Goal: Transaction & Acquisition: Book appointment/travel/reservation

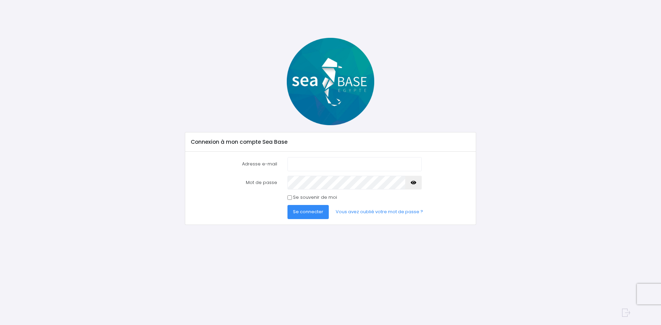
click at [359, 213] on link "Vous avez oublié votre mot de passe ?" at bounding box center [379, 212] width 98 height 14
click at [338, 159] on input "Adresse e-mail" at bounding box center [355, 164] width 134 height 14
type input "[PERSON_NAME][EMAIL_ADDRESS][PERSON_NAME][DOMAIN_NAME]"
click at [288, 205] on button "Se connecter" at bounding box center [308, 212] width 41 height 14
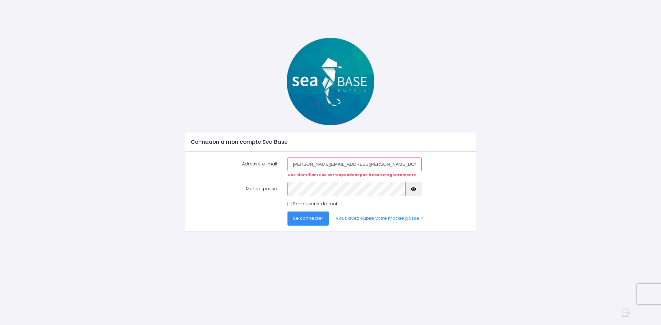
click at [288, 212] on button "Se connecter" at bounding box center [308, 219] width 41 height 14
click at [388, 221] on link "Vous avez oublié votre mot de passe ?" at bounding box center [379, 219] width 98 height 14
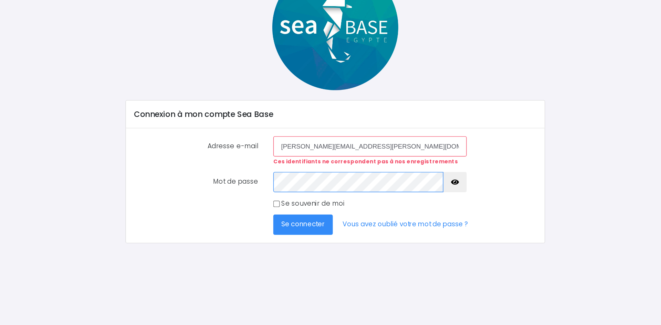
click at [288, 212] on button "Se connecter" at bounding box center [308, 219] width 41 height 14
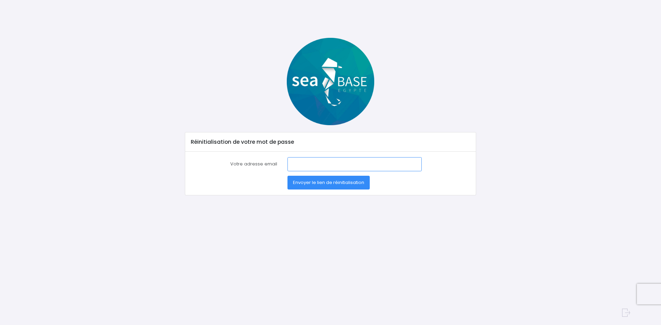
click at [336, 169] on input "Votre adresse email" at bounding box center [355, 164] width 134 height 14
type input "[PERSON_NAME][EMAIL_ADDRESS][PERSON_NAME][DOMAIN_NAME]"
click at [356, 183] on span "Envoyer le lien de réinitialisation" at bounding box center [328, 182] width 71 height 7
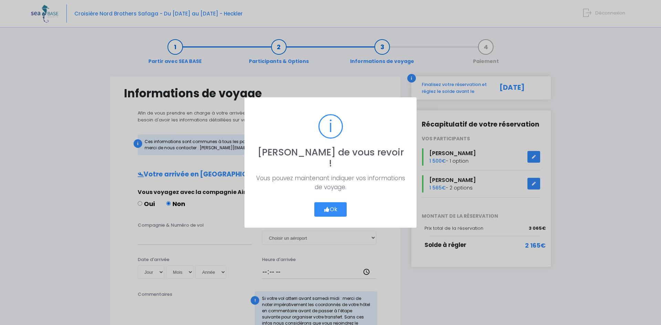
click at [342, 205] on button "Ok" at bounding box center [330, 209] width 32 height 14
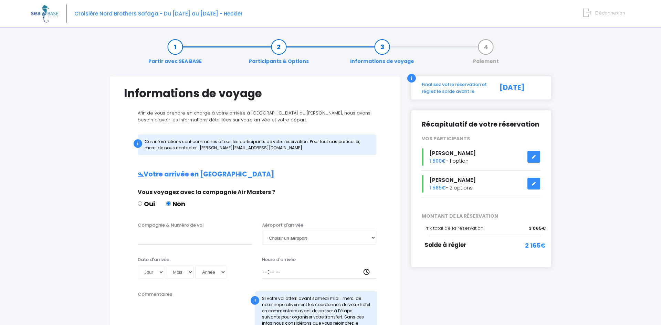
click at [280, 53] on link "Participants & Options" at bounding box center [279, 54] width 67 height 22
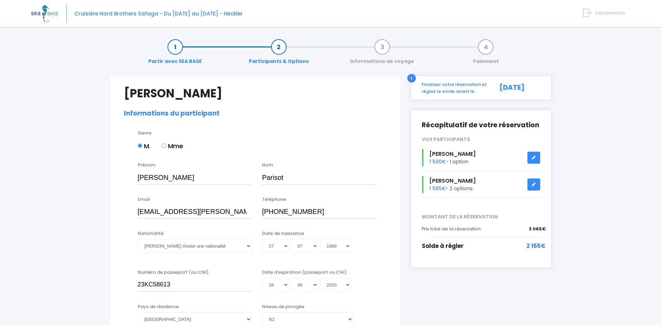
select select "N2"
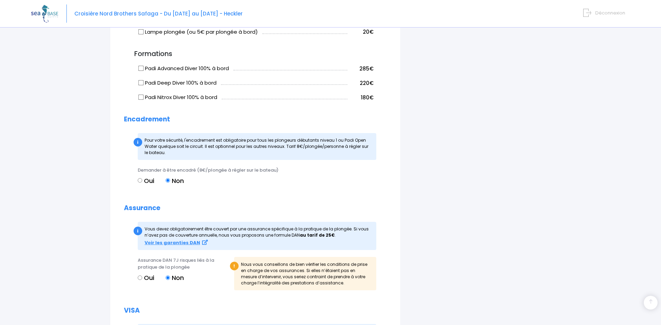
scroll to position [750, 0]
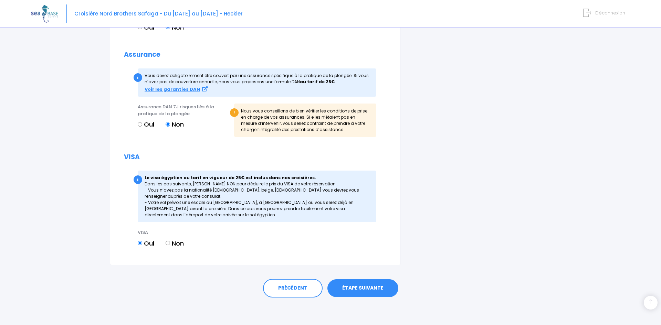
click at [387, 282] on link "ÉTAPE SUIVANTE" at bounding box center [362, 289] width 71 height 18
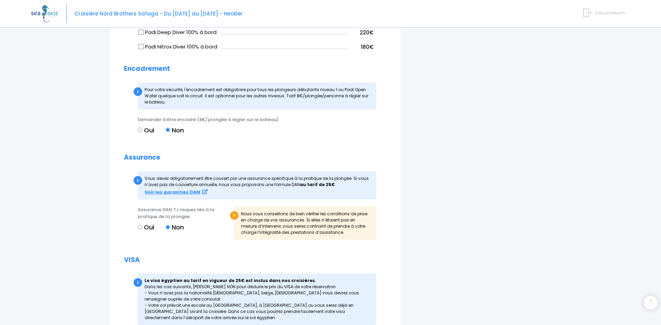
scroll to position [761, 0]
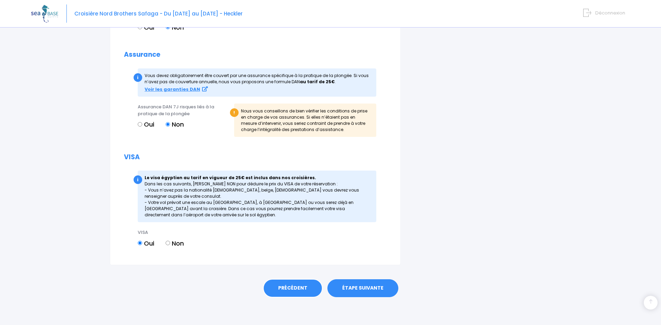
click at [311, 280] on link "PRÉCÉDENT" at bounding box center [293, 288] width 60 height 19
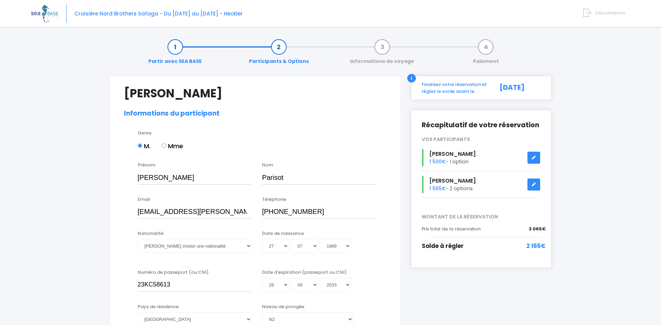
select select "N2"
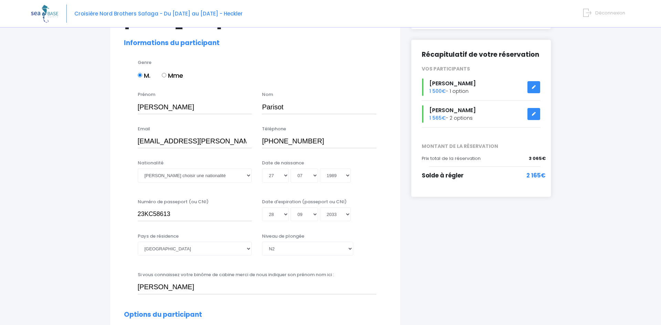
scroll to position [70, 0]
click at [142, 76] on input "M." at bounding box center [140, 75] width 4 height 4
click at [140, 74] on input "M." at bounding box center [140, 75] width 4 height 4
click at [140, 75] on input "M." at bounding box center [140, 75] width 4 height 4
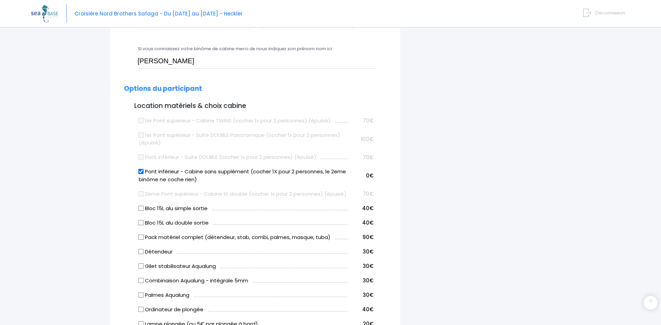
scroll to position [750, 0]
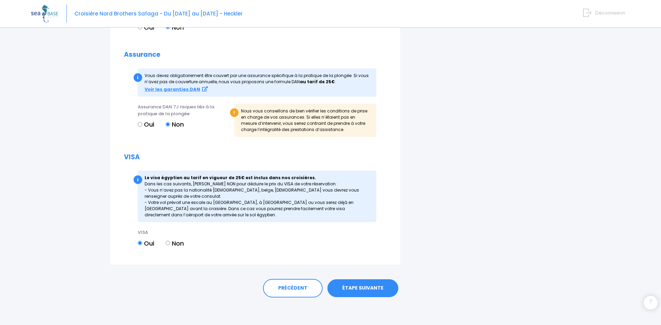
click at [351, 284] on link "ÉTAPE SUIVANTE" at bounding box center [362, 289] width 71 height 18
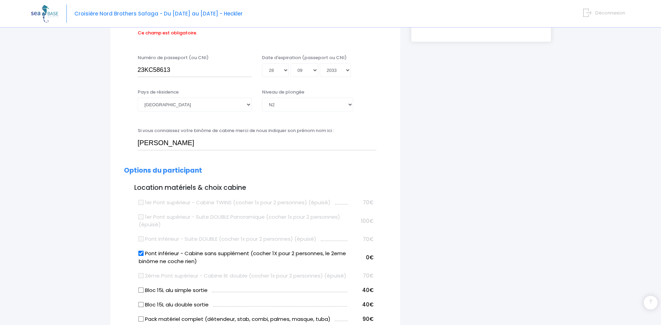
scroll to position [170, 0]
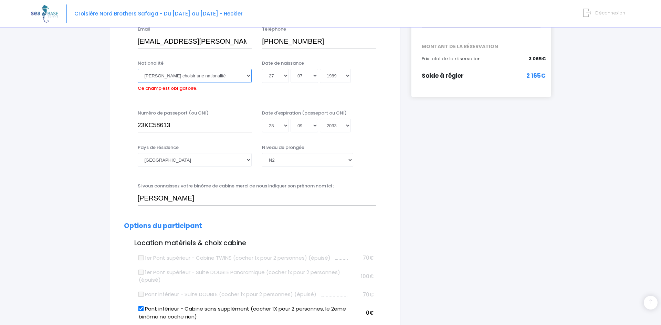
click at [210, 81] on select "Veuillez choisir une nationalité Afghane Albanaise Algerienne Allemande America…" at bounding box center [195, 76] width 114 height 14
click at [138, 69] on select "Veuillez choisir une nationalité Afghane Albanaise Algerienne Allemande America…" at bounding box center [195, 76] width 114 height 14
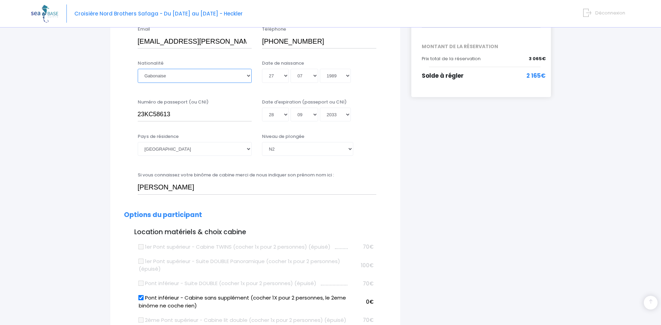
click at [187, 80] on select "Veuillez choisir une nationalité Afghane Albanaise Algerienne Allemande America…" at bounding box center [195, 76] width 114 height 14
select select "Française"
click at [138, 69] on select "Veuillez choisir une nationalité Afghane Albanaise Algerienne Allemande America…" at bounding box center [195, 76] width 114 height 14
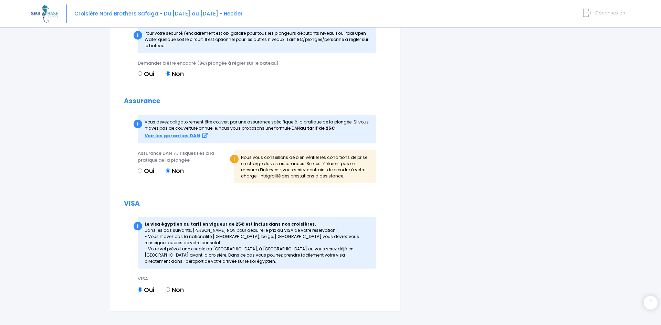
scroll to position [750, 0]
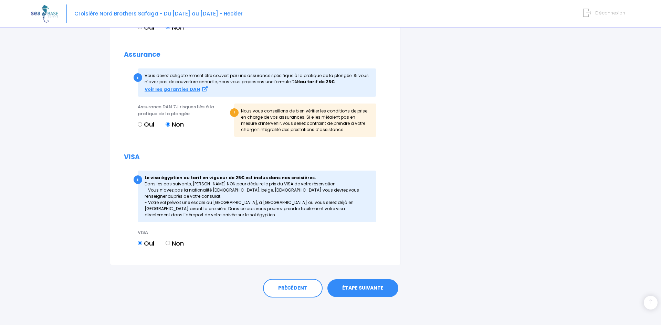
click at [140, 246] on label "Oui" at bounding box center [146, 243] width 17 height 9
click at [140, 246] on input "Oui" at bounding box center [140, 243] width 4 height 4
click at [146, 242] on label "Oui" at bounding box center [146, 243] width 17 height 9
click at [142, 242] on input "Oui" at bounding box center [140, 243] width 4 height 4
click at [358, 297] on link "ÉTAPE SUIVANTE" at bounding box center [362, 289] width 71 height 18
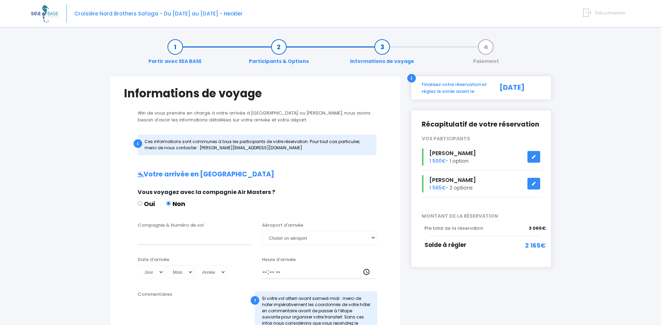
click at [535, 184] on icon at bounding box center [534, 184] width 5 height 0
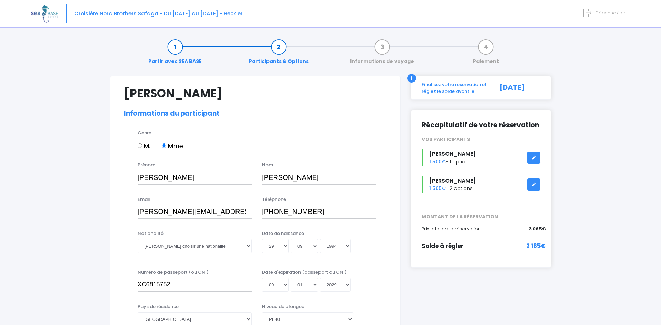
select select "Suisse"
select select "PE40"
select select "38/39"
select select "L"
select select "S"
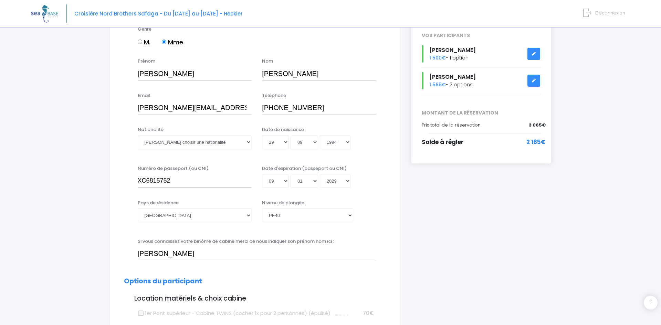
scroll to position [115, 0]
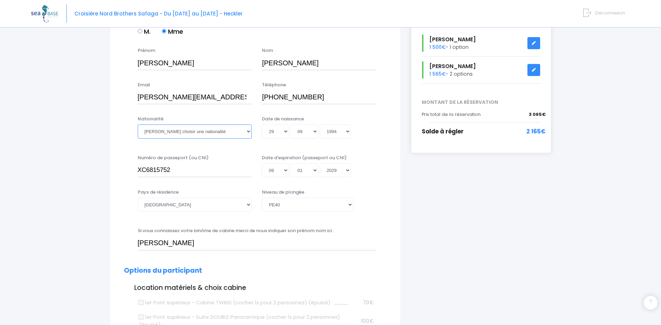
click at [210, 128] on select "Veuillez choisir une nationalité Afghane Albanaise Algerienne Allemande America…" at bounding box center [195, 132] width 114 height 14
click at [138, 125] on select "Veuillez choisir une nationalité Afghane Albanaise Algerienne Allemande America…" at bounding box center [195, 132] width 114 height 14
click at [192, 135] on select "Veuillez choisir une nationalité Afghane Albanaise Algerienne Allemande America…" at bounding box center [195, 132] width 114 height 14
select select "Marocaine"
click at [138, 125] on select "Veuillez choisir une nationalité Afghane Albanaise Algerienne Allemande America…" at bounding box center [195, 132] width 114 height 14
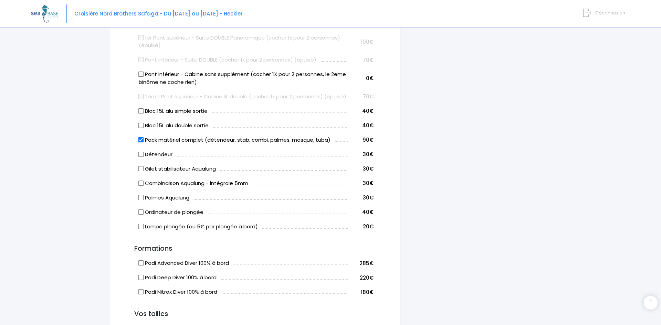
scroll to position [415, 0]
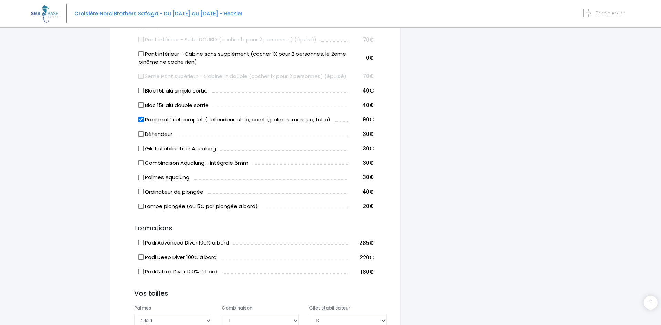
click at [140, 93] on input "Bloc 15L alu simple sortie" at bounding box center [141, 91] width 6 height 6
checkbox input "true"
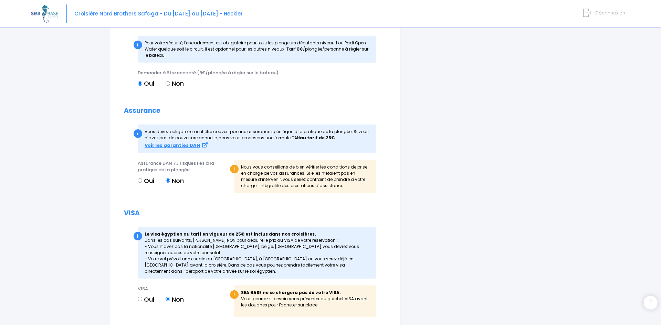
scroll to position [742, 0]
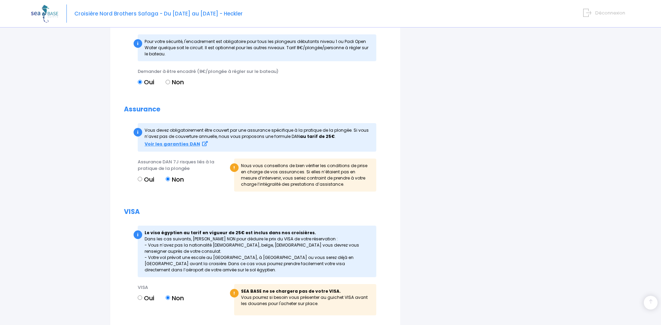
click at [148, 87] on label "Oui" at bounding box center [146, 81] width 17 height 9
click at [142, 84] on input "Oui" at bounding box center [140, 82] width 4 height 4
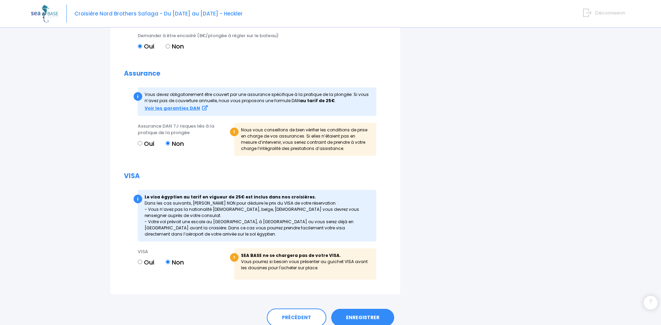
scroll to position [815, 0]
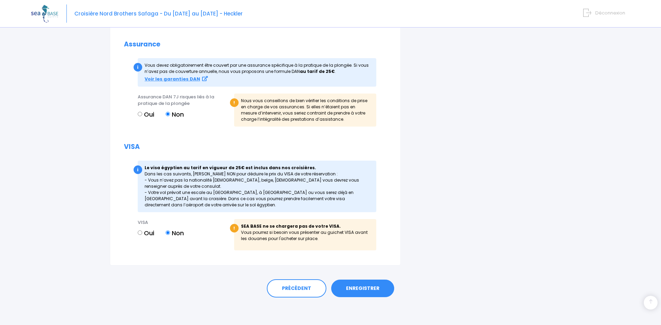
click at [347, 290] on link "ENREGISTRER" at bounding box center [362, 289] width 63 height 18
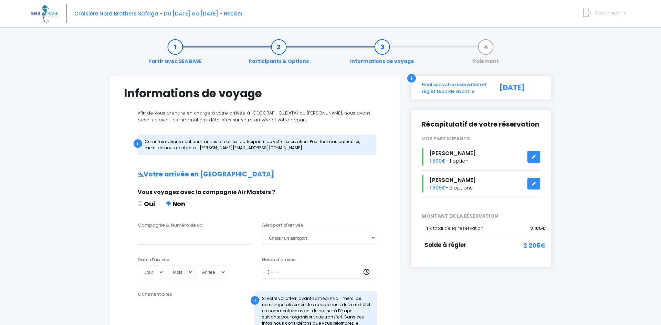
click at [304, 200] on div "Oui Non" at bounding box center [254, 205] width 233 height 12
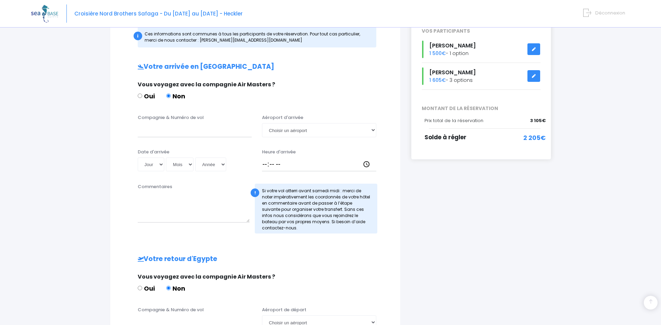
scroll to position [106, 0]
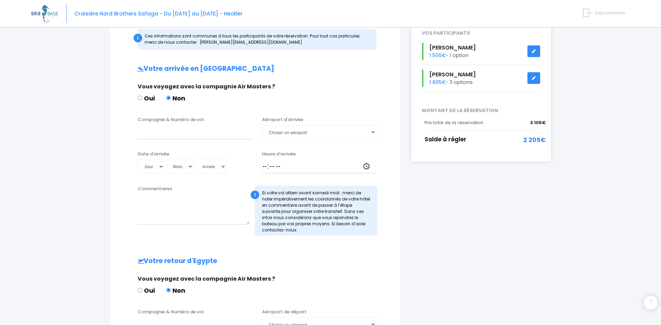
click at [167, 101] on label "Non" at bounding box center [175, 98] width 19 height 9
click at [167, 100] on input "Non" at bounding box center [168, 98] width 4 height 4
click at [243, 137] on input "Compagnie & Numéro de vol" at bounding box center [195, 132] width 114 height 14
click at [374, 128] on select "Choisir un aéroport [GEOGRAPHIC_DATA][PERSON_NAME]" at bounding box center [319, 132] width 114 height 14
select select "Hurghada"
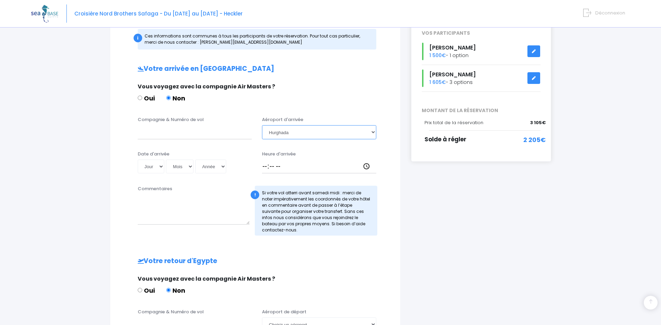
click at [262, 125] on select "Choisir un aéroport [GEOGRAPHIC_DATA][PERSON_NAME]" at bounding box center [319, 132] width 114 height 14
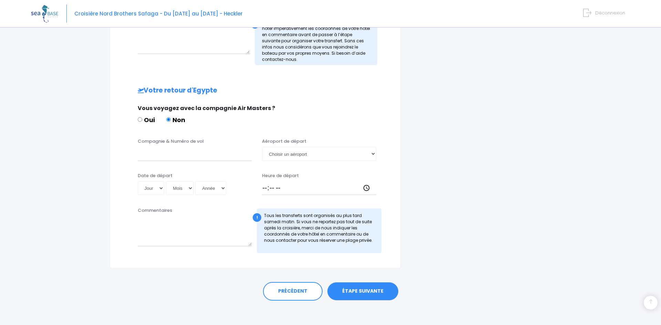
scroll to position [276, 0]
click at [292, 157] on select "Choisir un aéroport Hurghada Marsa Alam" at bounding box center [319, 154] width 114 height 14
select select "Hurghada"
click at [262, 147] on select "Choisir un aéroport Hurghada Marsa Alam" at bounding box center [319, 154] width 114 height 14
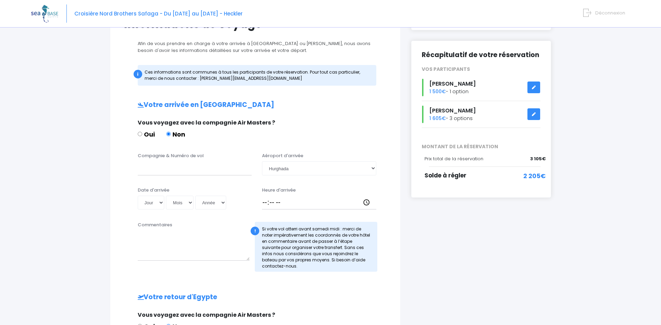
scroll to position [63, 0]
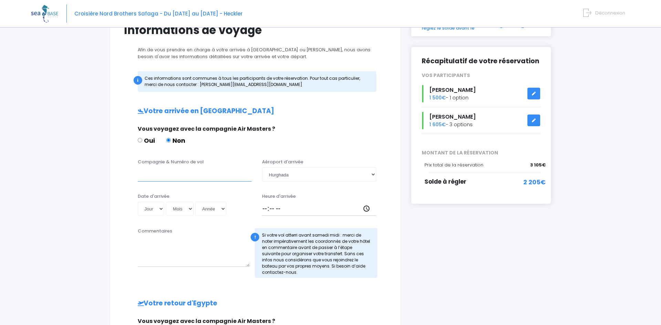
click at [205, 179] on input "Compagnie & Numéro de vol" at bounding box center [195, 175] width 114 height 14
type input "Edelweiss Air WK130"
click at [290, 206] on input "Heure d'arrivée" at bounding box center [319, 209] width 114 height 14
click at [263, 209] on input "Heure d'arrivée" at bounding box center [319, 209] width 114 height 14
click at [269, 212] on input "Heure d'arrivée" at bounding box center [319, 209] width 114 height 14
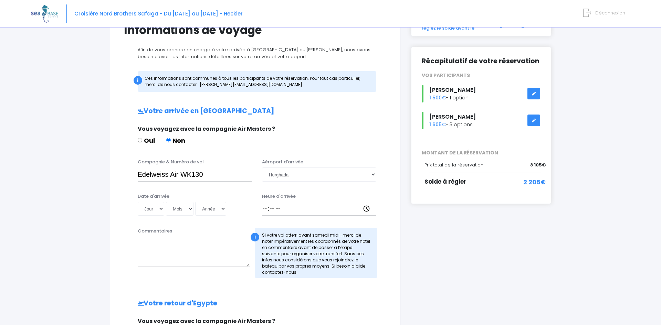
click at [113, 220] on div "Informations de voyage Afin de vous prendre en charge à votre arrivée à Hurghad…" at bounding box center [255, 247] width 291 height 469
click at [161, 210] on select "Jour 01 02 03 04 05 06 07 08 09 10 11 12 13 14 15 16 17 18 19 20 21 22 23 24 25…" at bounding box center [151, 209] width 27 height 14
click at [268, 204] on input "Heure d'arrivée" at bounding box center [319, 209] width 114 height 14
type input "18:00"
click at [152, 215] on select "Jour 01 02 03 04 05 06 07 08 09 10 11 12 13 14 15 16 17 18 19 20 21 22 23 24 25…" at bounding box center [151, 209] width 27 height 14
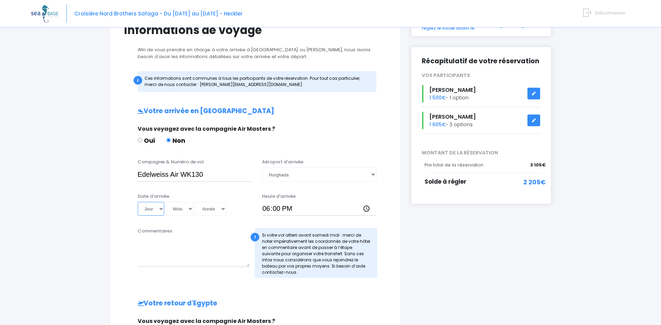
select select "22"
click at [138, 202] on select "Jour 01 02 03 04 05 06 07 08 09 10 11 12 13 14 15 16 17 18 19 20 21 22 23 24 25…" at bounding box center [151, 209] width 27 height 14
click at [178, 208] on select "Mois 01 02 03 04 05 06 07 08 09 10 11 12" at bounding box center [180, 209] width 28 height 14
select select "11"
click at [166, 202] on select "Mois 01 02 03 04 05 06 07 08 09 10 11 12" at bounding box center [180, 209] width 28 height 14
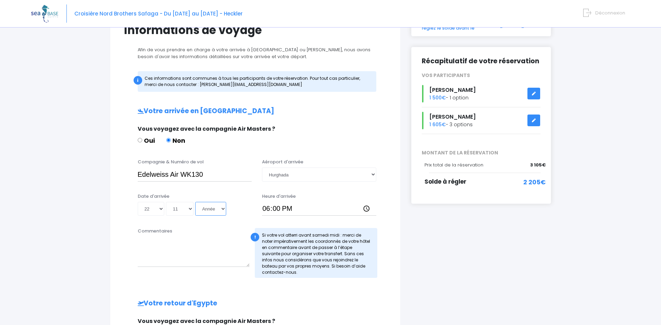
click at [199, 214] on select "Année 2045 2044 2043 2042 2041 2040 2039 2038 2037 2036 2035 2034 2033 2032 203…" at bounding box center [210, 209] width 31 height 14
select select "2025"
click at [195, 202] on select "Année 2045 2044 2043 2042 2041 2040 2039 2038 2037 2036 2035 2034 2033 2032 203…" at bounding box center [210, 209] width 31 height 14
type input "2025-11-22"
click at [153, 261] on textarea "Commentaires" at bounding box center [194, 252] width 112 height 30
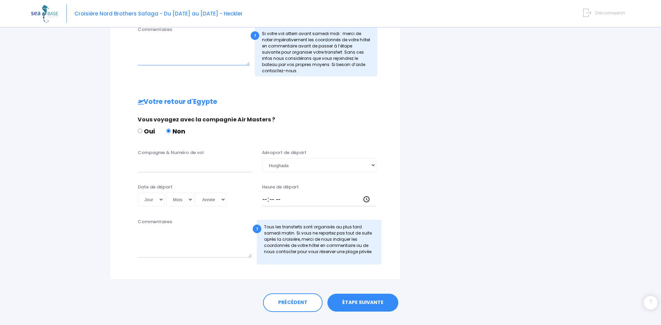
scroll to position [280, 0]
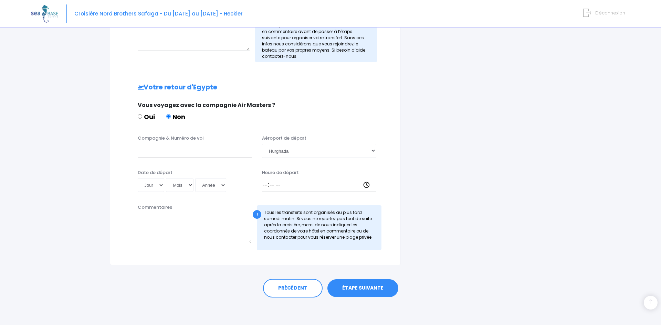
click at [168, 118] on input "Non" at bounding box center [168, 116] width 4 height 4
click at [168, 150] on input "Compagnie & Numéro de vol" at bounding box center [195, 151] width 114 height 14
type input "Edelweis Air WK135"
click at [153, 180] on select "Jour 01 02 03 04 05 06 07 08 09 10 11 12 13 14 15 16 17 18 19 20 21 22 23 24 25…" at bounding box center [151, 185] width 27 height 14
select select "29"
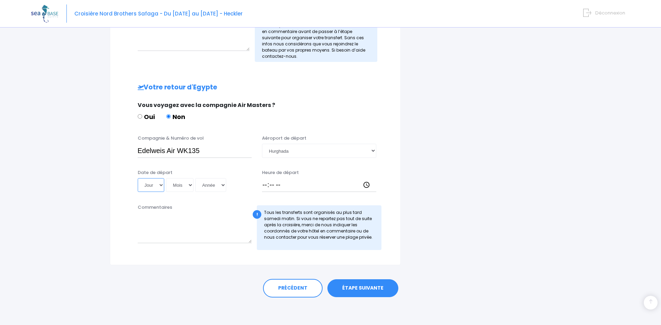
click at [138, 178] on select "Jour 01 02 03 04 05 06 07 08 09 10 11 12 13 14 15 16 17 18 19 20 21 22 23 24 25…" at bounding box center [151, 185] width 27 height 14
click at [185, 186] on select "Mois 01 02 03 04 05 06 07 08 09 10 11 12" at bounding box center [180, 185] width 28 height 14
select select "11"
click at [166, 178] on select "Mois 01 02 03 04 05 06 07 08 09 10 11 12" at bounding box center [180, 185] width 28 height 14
click at [208, 185] on select "Année 2045 2044 2043 2042 2041 2040 2039 2038 2037 2036 2035 2034 2033 2032 203…" at bounding box center [210, 185] width 31 height 14
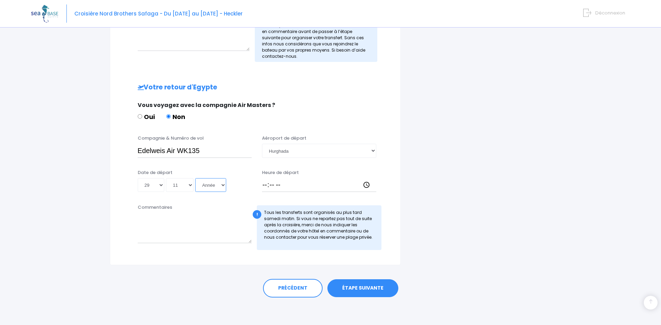
select select "2025"
click at [195, 178] on select "Année 2045 2044 2043 2042 2041 2040 2039 2038 2037 2036 2035 2034 2033 2032 203…" at bounding box center [210, 185] width 31 height 14
type input "2025-11-29"
click at [265, 186] on input "Heure de départ" at bounding box center [319, 185] width 114 height 14
type input "12:45"
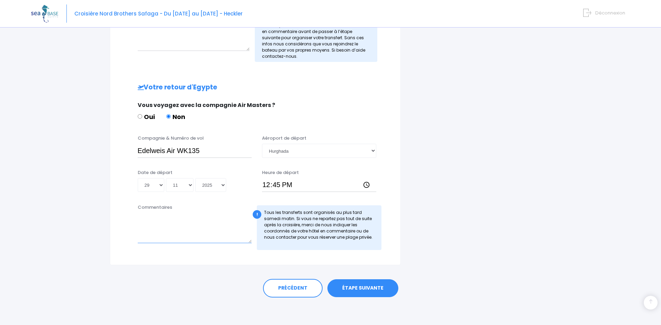
click at [192, 241] on textarea "Commentaires" at bounding box center [195, 228] width 114 height 30
click at [340, 292] on link "ÉTAPE SUIVANTE" at bounding box center [362, 289] width 71 height 18
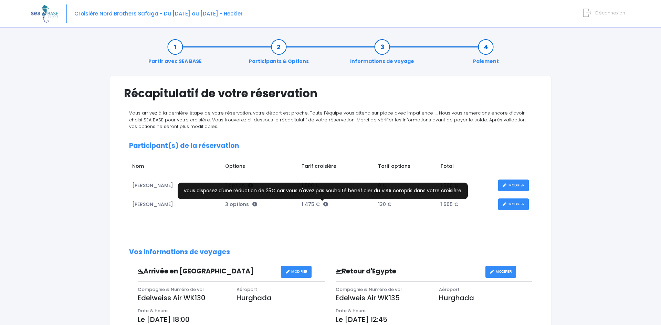
click at [323, 205] on icon at bounding box center [325, 204] width 5 height 5
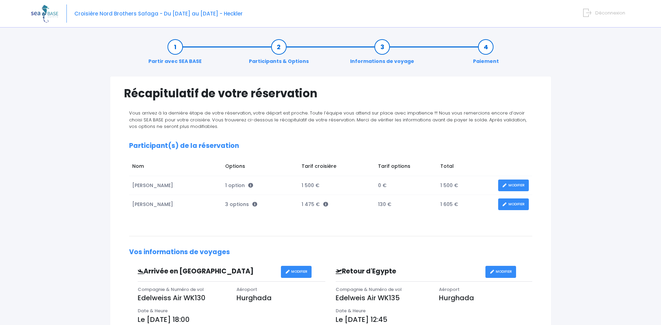
click at [504, 208] on link "MODIFIER" at bounding box center [513, 205] width 31 height 12
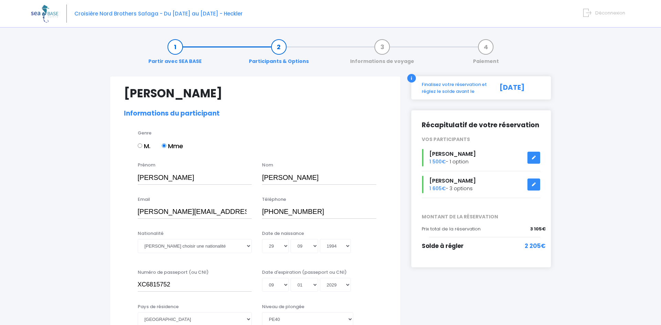
select select "[GEOGRAPHIC_DATA]"
select select "PE40"
select select "38/39"
select select "L"
select select "S"
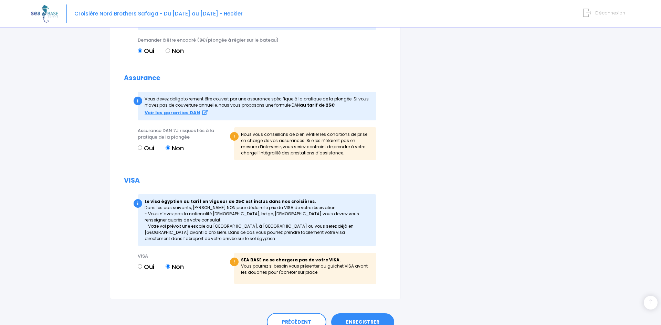
scroll to position [815, 0]
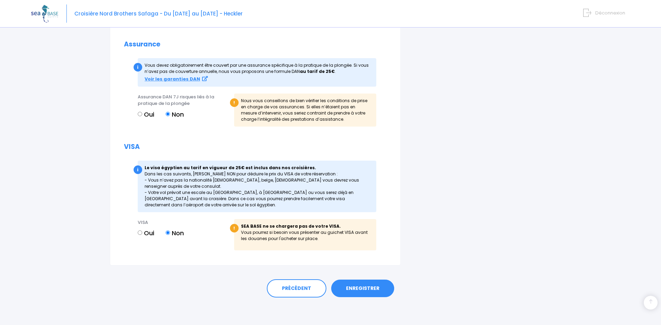
click at [140, 233] on input "Oui" at bounding box center [140, 233] width 4 height 4
radio input "true"
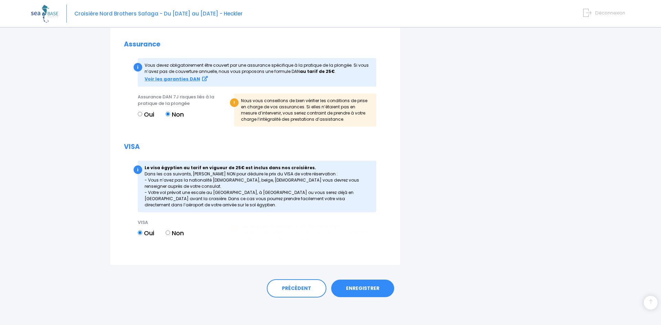
scroll to position [805, 0]
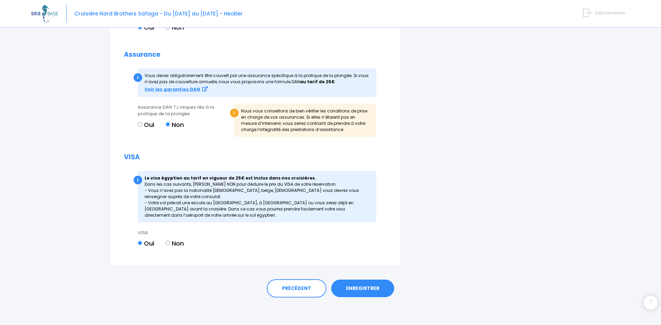
click at [361, 283] on link "ENREGISTRER" at bounding box center [362, 289] width 63 height 18
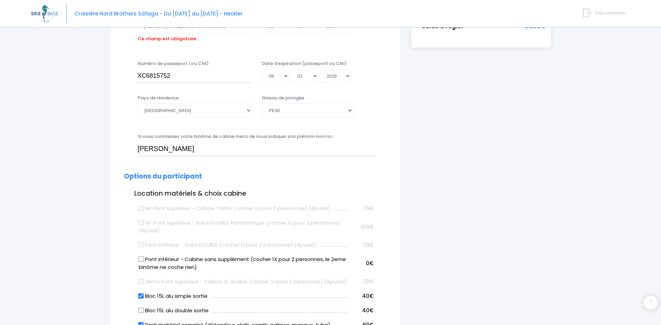
scroll to position [170, 0]
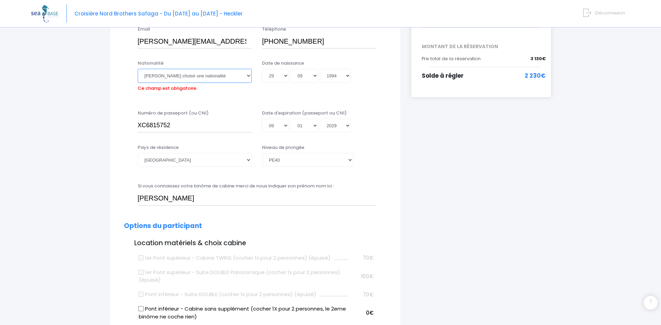
click at [186, 75] on select "Veuillez choisir une nationalité Afghane Albanaise Algerienne Allemande America…" at bounding box center [195, 76] width 114 height 14
select select "Marocaine"
click at [138, 69] on select "Veuillez choisir une nationalité Afghane Albanaise Algerienne Allemande America…" at bounding box center [195, 76] width 114 height 14
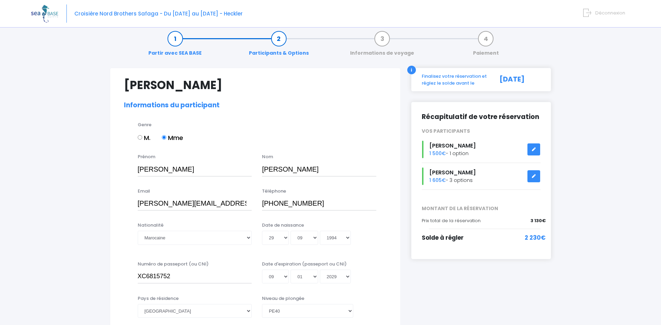
scroll to position [805, 0]
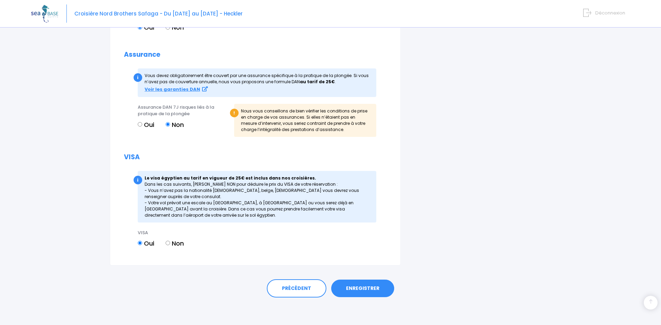
click at [354, 283] on link "ENREGISTRER" at bounding box center [362, 289] width 63 height 18
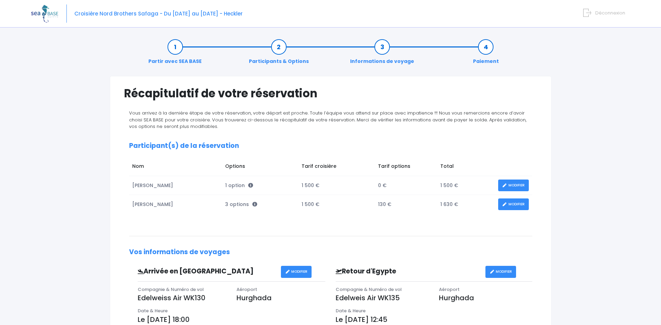
click at [505, 205] on icon at bounding box center [504, 205] width 5 height 0
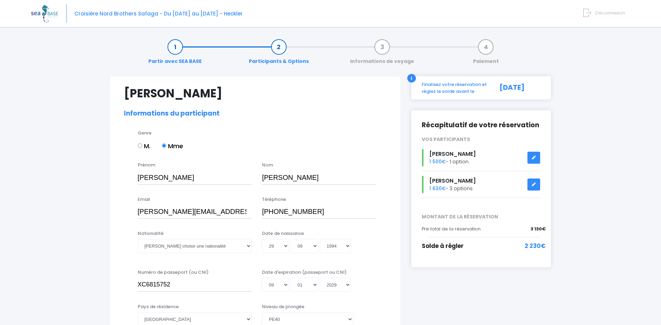
select select "[GEOGRAPHIC_DATA]"
select select "PE40"
select select "38/39"
select select "L"
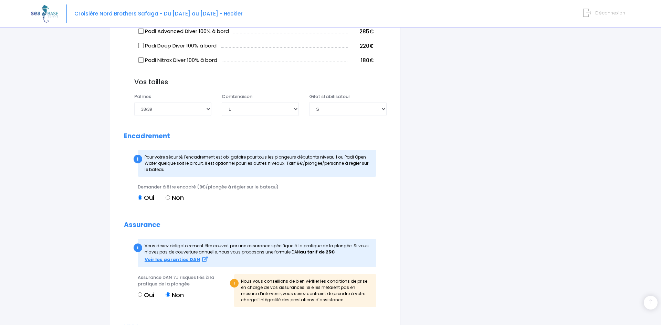
scroll to position [627, 0]
click at [350, 113] on select "Choisir une taille XXS XS S M ML L XL XXL" at bounding box center [347, 108] width 77 height 14
select select "M"
click at [309, 109] on select "Choisir une taille XXS XS S M ML L XL XXL" at bounding box center [347, 108] width 77 height 14
click at [331, 162] on span "Pour votre sécurité, l'encadrement est obligatoire pour tous les plongeurs débu…" at bounding box center [257, 162] width 224 height 18
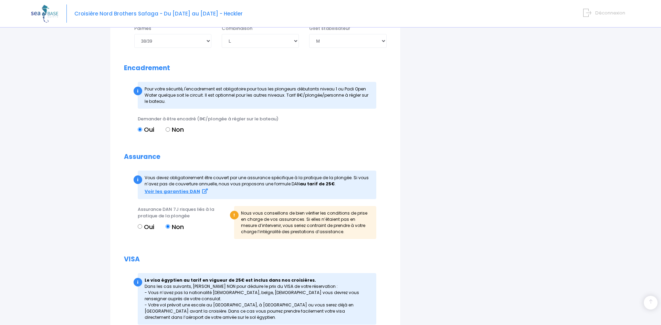
scroll to position [805, 0]
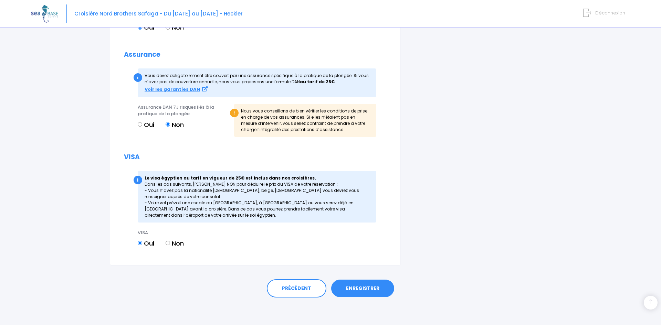
click at [366, 288] on link "ENREGISTRER" at bounding box center [362, 289] width 63 height 18
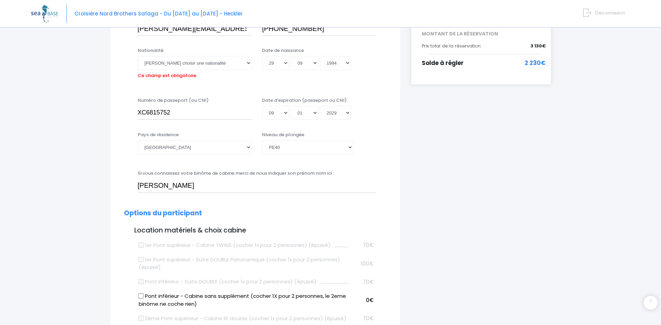
scroll to position [170, 0]
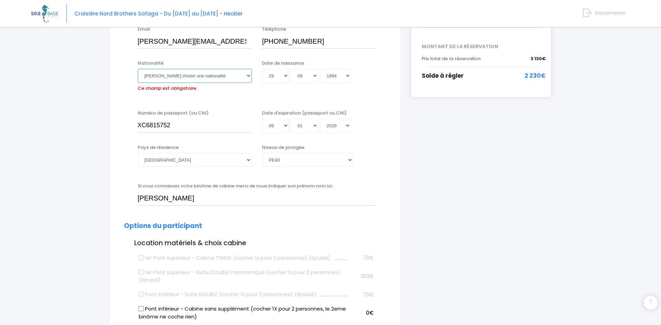
click at [173, 77] on select "Veuillez choisir une nationalité Afghane Albanaise Algerienne Allemande America…" at bounding box center [195, 76] width 114 height 14
select select "Marocaine"
click at [138, 69] on select "Veuillez choisir une nationalité Afghane Albanaise Algerienne Allemande America…" at bounding box center [195, 76] width 114 height 14
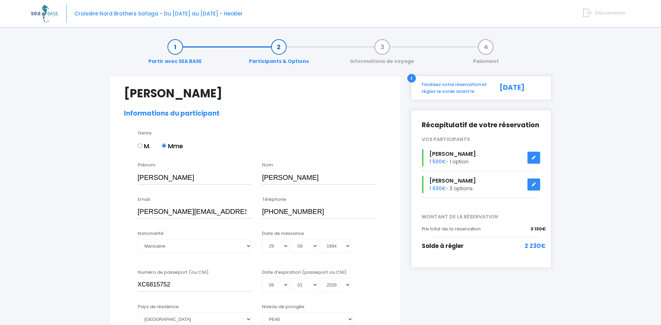
scroll to position [805, 0]
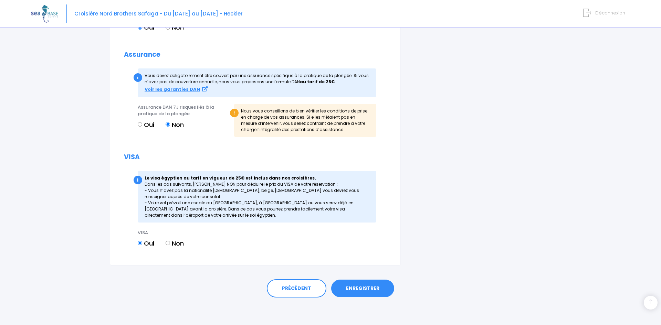
click at [345, 286] on link "ENREGISTRER" at bounding box center [362, 289] width 63 height 18
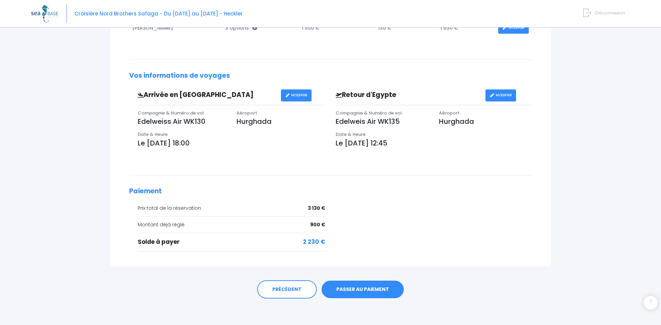
scroll to position [178, 0]
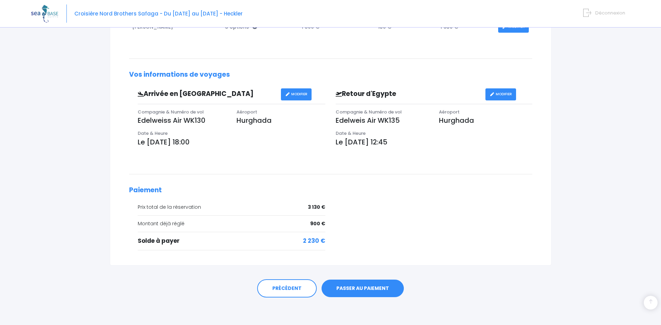
click at [390, 282] on link "PASSER AU PAIEMENT" at bounding box center [363, 289] width 82 height 18
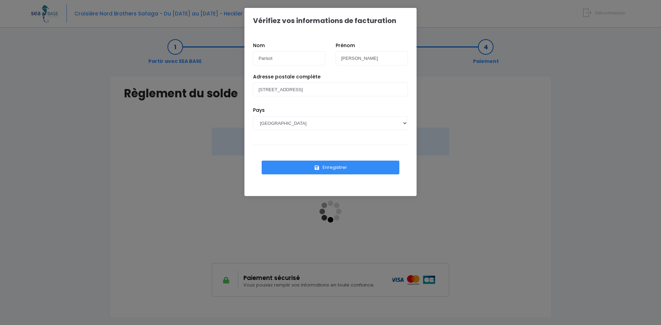
click at [329, 170] on button "Enregistrer" at bounding box center [331, 168] width 138 height 14
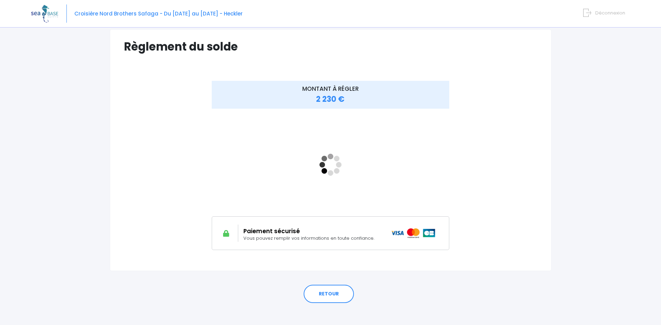
scroll to position [50, 0]
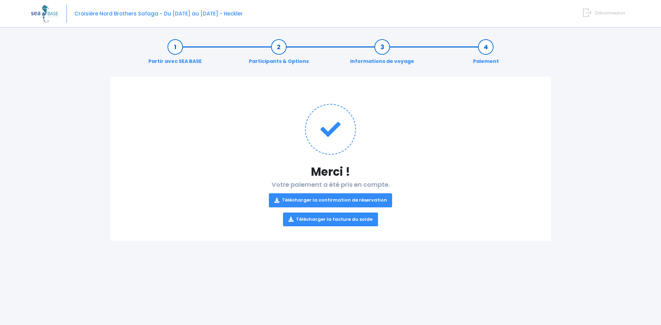
click at [348, 198] on link "Télécharger la confirmation de réservation" at bounding box center [331, 201] width 124 height 14
click at [341, 222] on link "Télécharger la facture du solde" at bounding box center [330, 220] width 95 height 14
